Goal: Check status: Check status

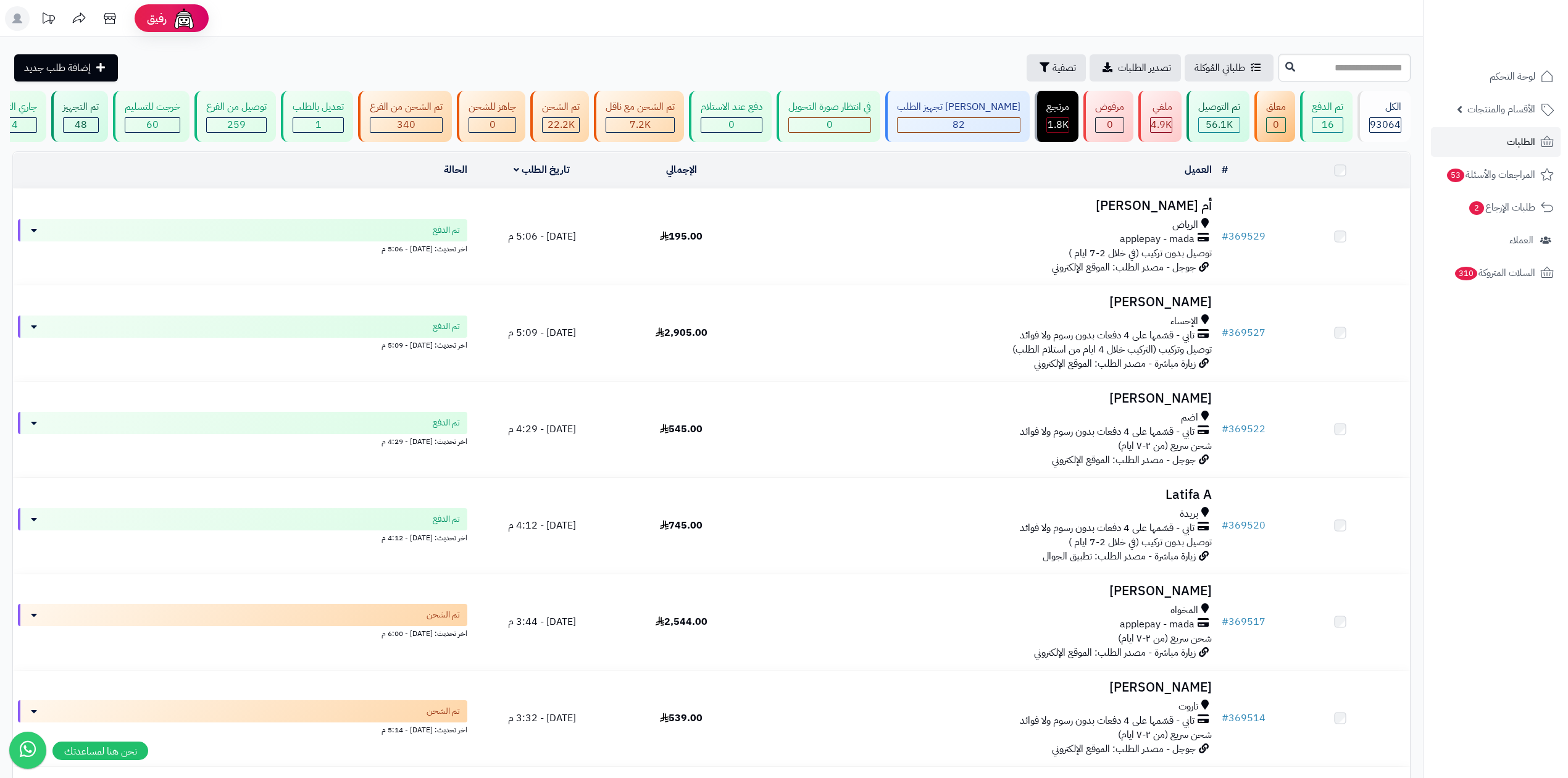
click at [1278, 67] on input "text" at bounding box center [1344, 67] width 132 height 28
type input "******"
click at [1285, 67] on icon at bounding box center [1290, 66] width 10 height 10
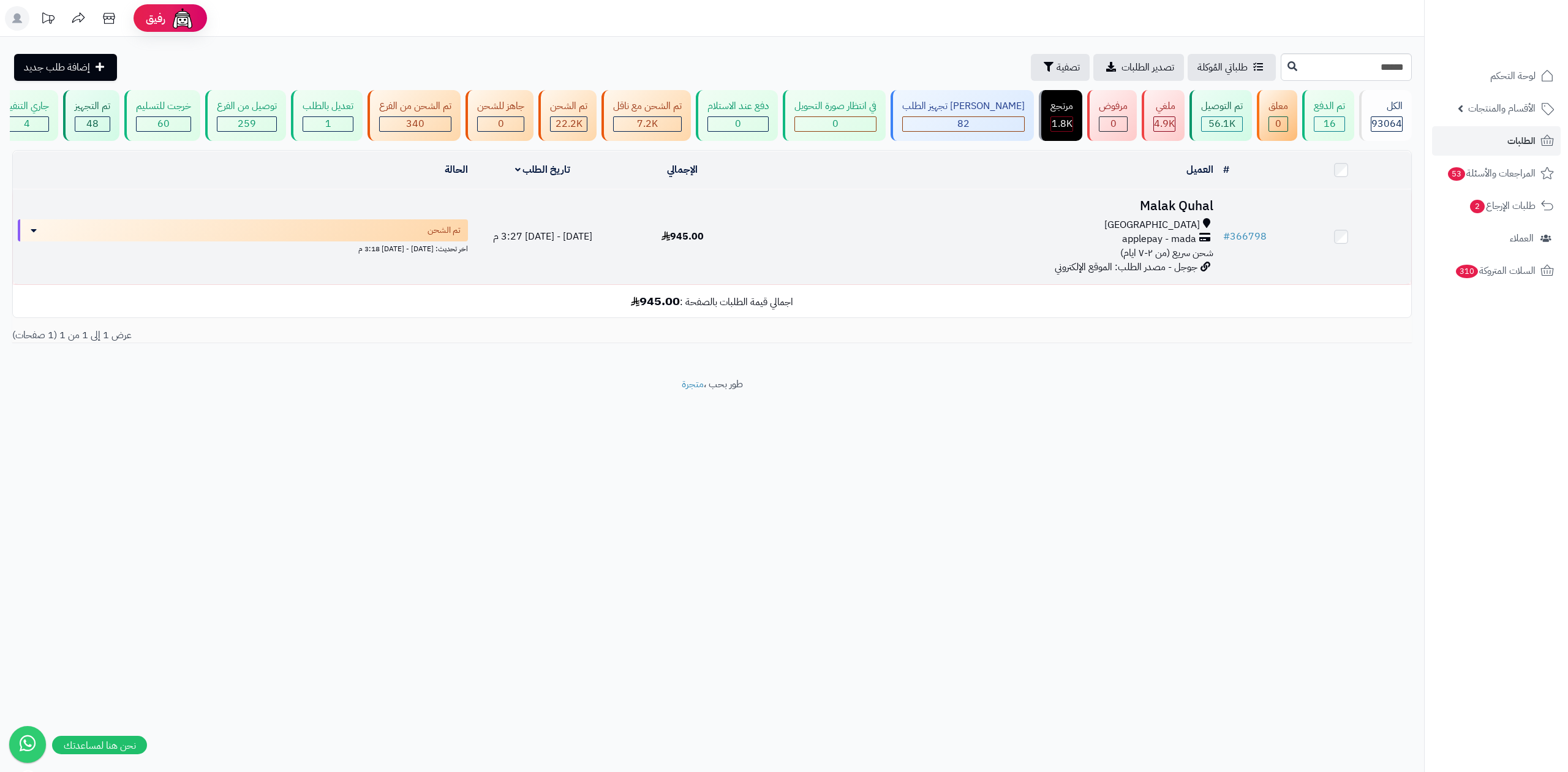
click at [1176, 233] on span "applepay - mada" at bounding box center [1159, 239] width 74 height 14
